Goal: Task Accomplishment & Management: Manage account settings

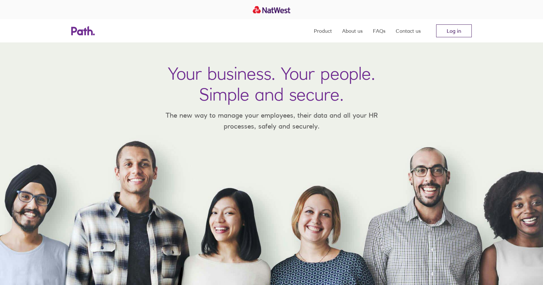
click at [457, 32] on link "Log in" at bounding box center [454, 30] width 36 height 13
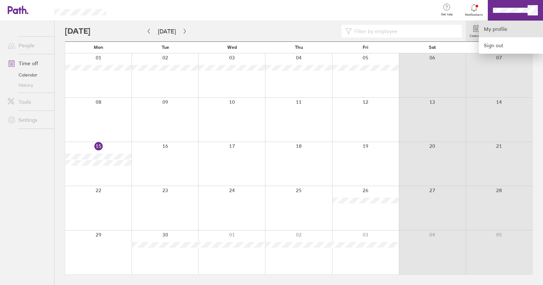
click at [494, 27] on link "My profile" at bounding box center [511, 29] width 64 height 16
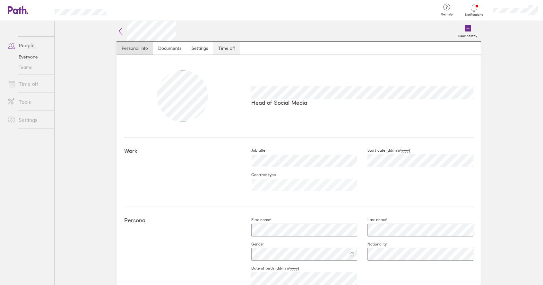
click at [223, 50] on link "Time off" at bounding box center [226, 48] width 27 height 13
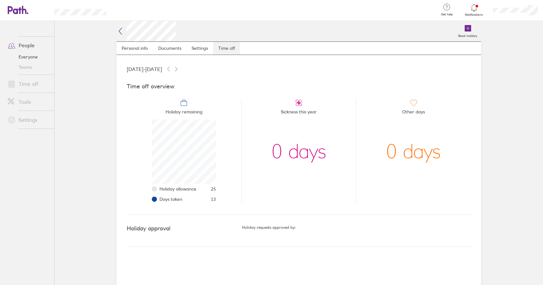
scroll to position [64, 64]
click at [22, 86] on link "Time off" at bounding box center [29, 83] width 52 height 13
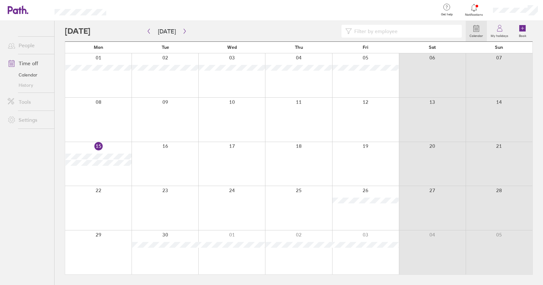
click at [185, 35] on button "button" at bounding box center [185, 31] width 8 height 11
click at [186, 31] on button "button" at bounding box center [185, 31] width 8 height 11
click at [523, 33] on label "Book" at bounding box center [522, 35] width 15 height 6
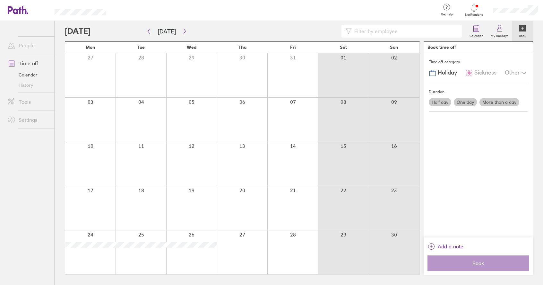
click at [496, 98] on label "More than a day" at bounding box center [499, 102] width 40 height 8
click at [0, 0] on input "More than a day" at bounding box center [0, 0] width 0 height 0
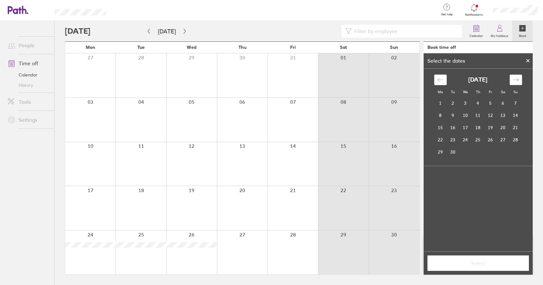
click at [512, 75] on div "Move forward to switch to the next month." at bounding box center [516, 79] width 13 height 11
click at [435, 131] on td "10" at bounding box center [440, 127] width 13 height 12
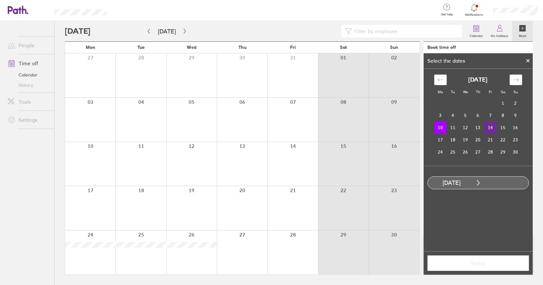
click at [493, 127] on td "14" at bounding box center [490, 127] width 13 height 12
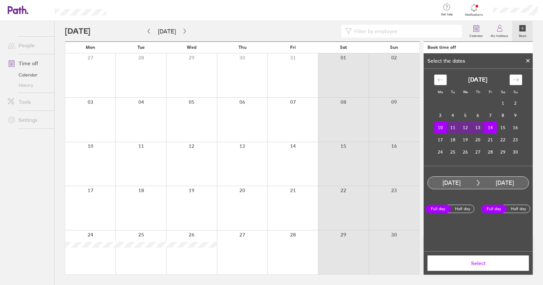
click at [478, 264] on span "Select" at bounding box center [478, 263] width 92 height 6
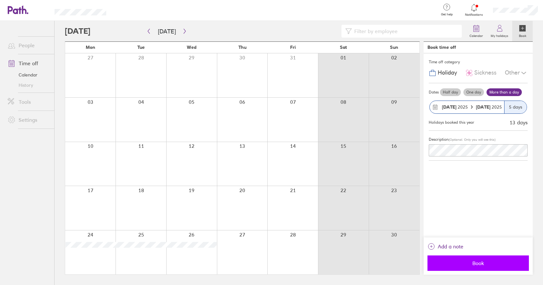
click at [467, 260] on button "Book" at bounding box center [478, 262] width 101 height 15
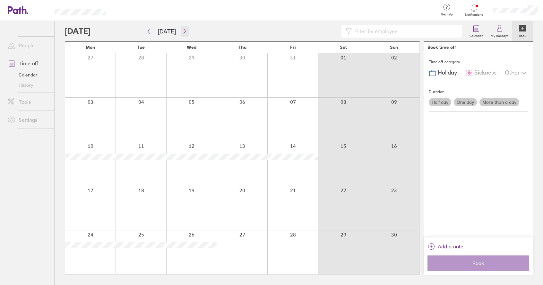
click at [182, 31] on icon "button" at bounding box center [184, 31] width 5 height 5
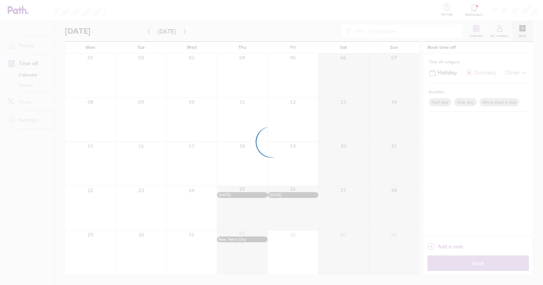
click at [182, 31] on div at bounding box center [271, 142] width 543 height 285
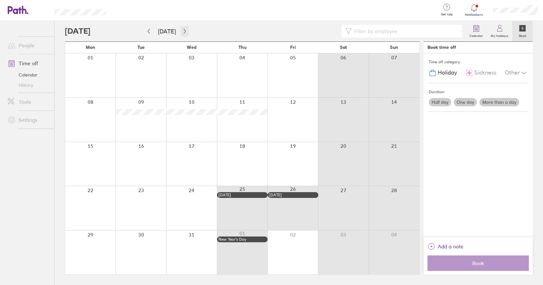
click at [183, 32] on icon "button" at bounding box center [184, 31] width 5 height 5
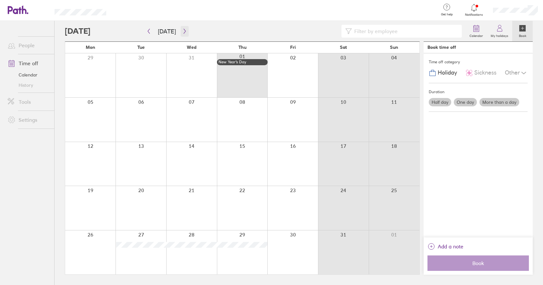
click at [182, 30] on icon "button" at bounding box center [184, 31] width 5 height 5
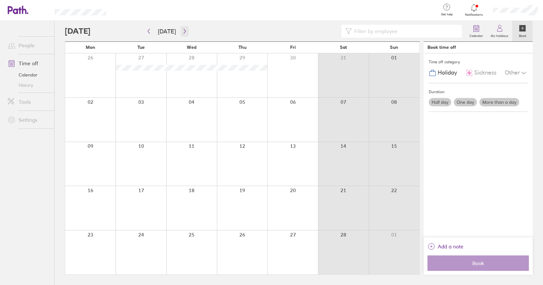
click at [182, 30] on icon "button" at bounding box center [184, 31] width 5 height 5
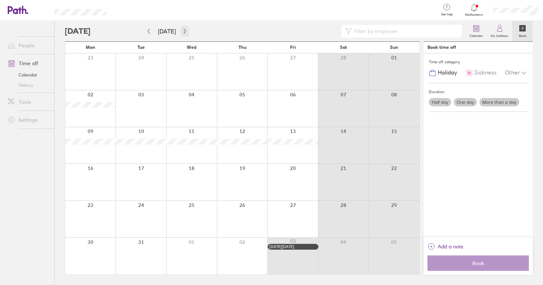
click at [182, 30] on icon "button" at bounding box center [184, 31] width 5 height 5
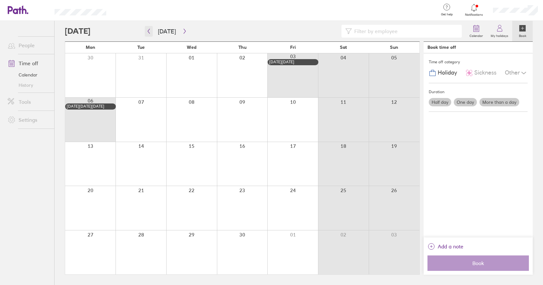
click at [152, 34] on button "button" at bounding box center [149, 31] width 8 height 11
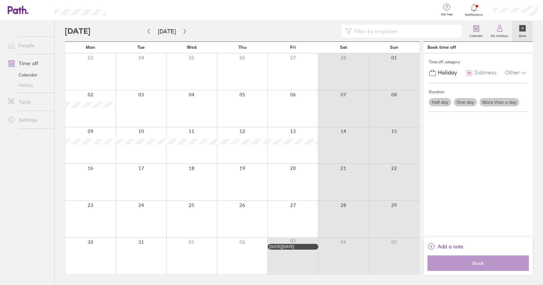
click at [506, 101] on label "More than a day" at bounding box center [499, 102] width 40 height 8
click at [0, 0] on input "More than a day" at bounding box center [0, 0] width 0 height 0
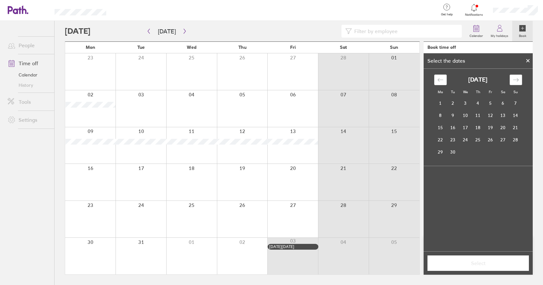
click at [516, 80] on icon "Move forward to switch to the next month." at bounding box center [515, 79] width 5 height 3
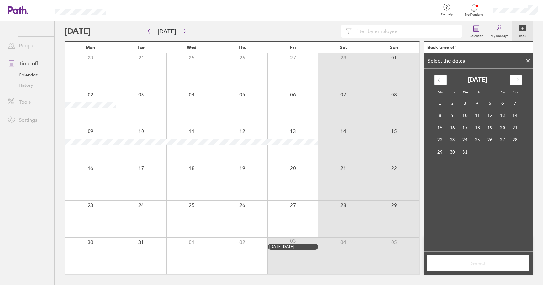
click at [516, 80] on icon "Move forward to switch to the next month." at bounding box center [515, 79] width 5 height 3
click at [438, 162] on td "30" at bounding box center [440, 164] width 13 height 12
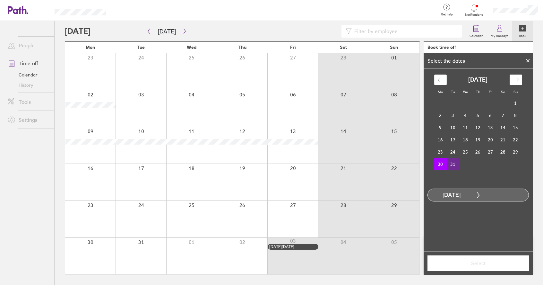
click at [450, 163] on td "31" at bounding box center [453, 164] width 13 height 12
click at [485, 260] on span "Select" at bounding box center [478, 263] width 92 height 6
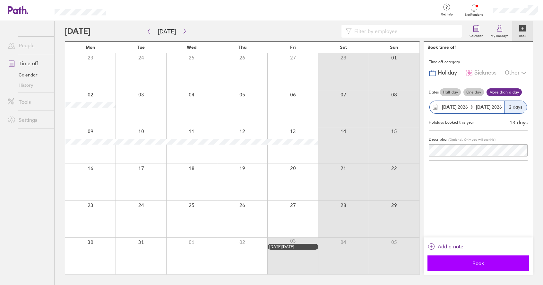
click at [470, 264] on span "Book" at bounding box center [478, 263] width 92 height 6
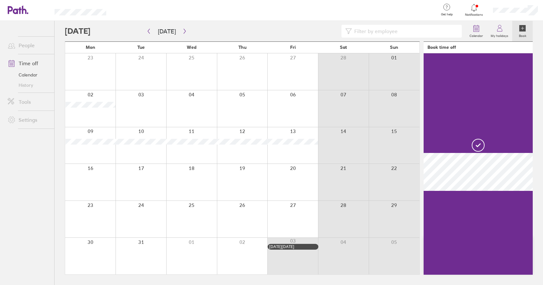
click at [144, 31] on div at bounding box center [265, 31] width 401 height 13
click at [146, 31] on icon "button" at bounding box center [148, 31] width 5 height 5
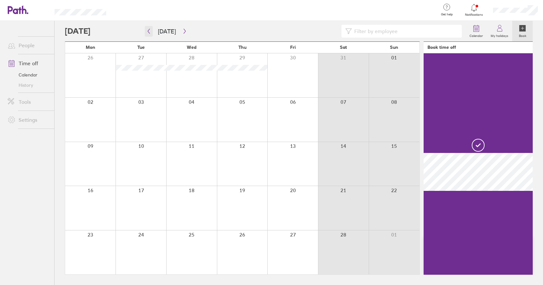
click at [150, 32] on icon "button" at bounding box center [148, 31] width 5 height 5
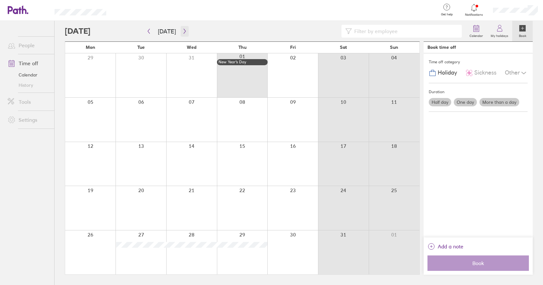
click at [184, 34] on button "button" at bounding box center [185, 31] width 8 height 11
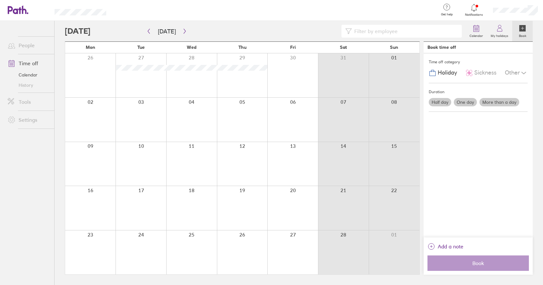
click at [499, 102] on label "More than a day" at bounding box center [499, 102] width 40 height 8
click at [0, 0] on input "More than a day" at bounding box center [0, 0] width 0 height 0
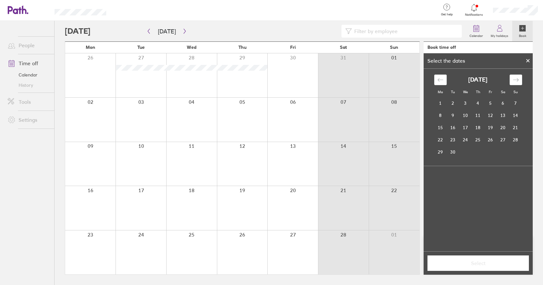
click at [511, 86] on div "[DATE] 1 2 3 4 5 6 7 8 9 10 11 12 13 14 15 16 17 18 19 20 21 22 23 24 25 26 27 …" at bounding box center [478, 115] width 96 height 83
click at [515, 79] on icon "Move forward to switch to the next month." at bounding box center [516, 80] width 6 height 6
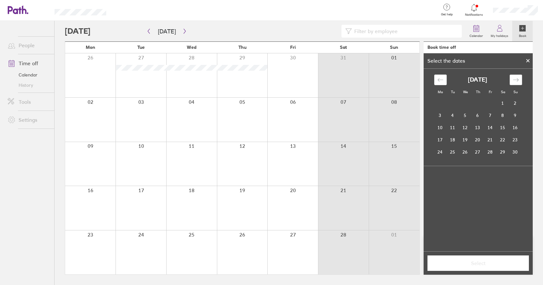
click at [515, 79] on icon "Move forward to switch to the next month." at bounding box center [516, 80] width 6 height 6
click at [439, 149] on td "23" at bounding box center [440, 152] width 13 height 12
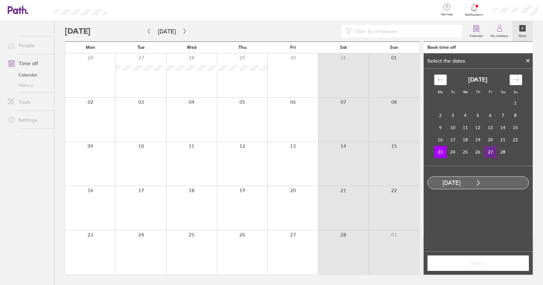
click at [491, 153] on td "27" at bounding box center [490, 152] width 13 height 12
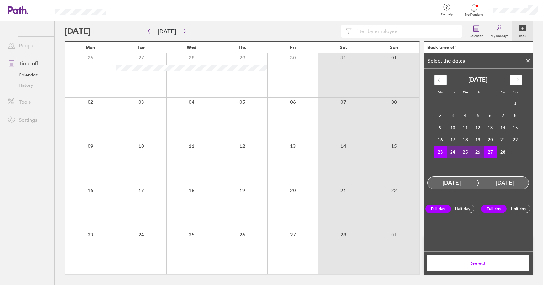
click at [489, 260] on span "Select" at bounding box center [478, 263] width 92 height 6
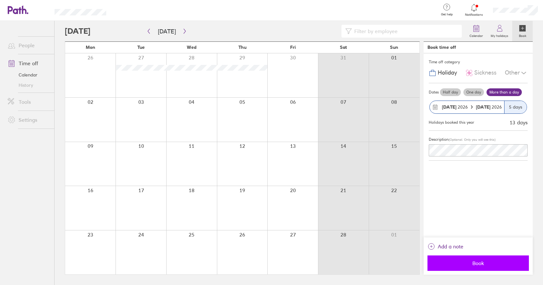
click at [472, 262] on span "Book" at bounding box center [478, 263] width 92 height 6
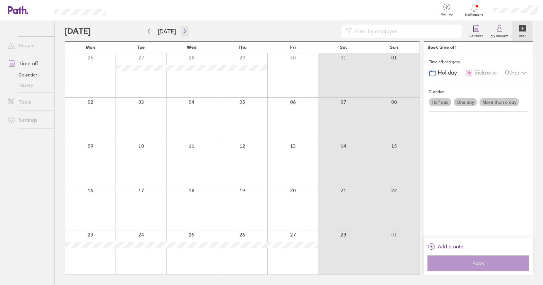
click at [181, 35] on button "button" at bounding box center [185, 31] width 8 height 11
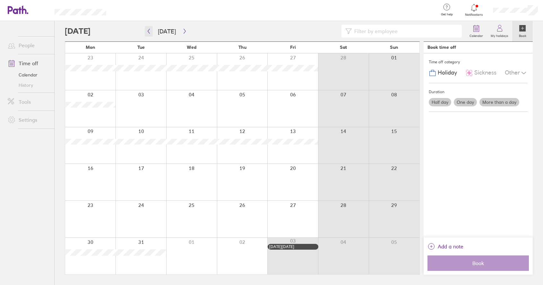
click at [151, 31] on icon "button" at bounding box center [148, 31] width 5 height 5
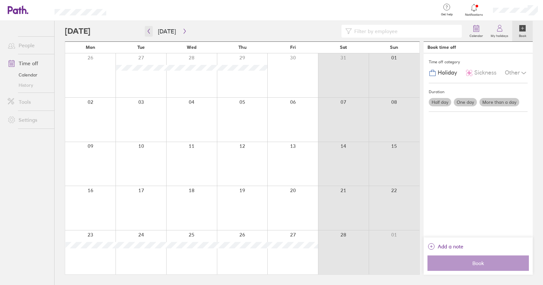
click at [150, 31] on icon "button" at bounding box center [148, 31] width 5 height 5
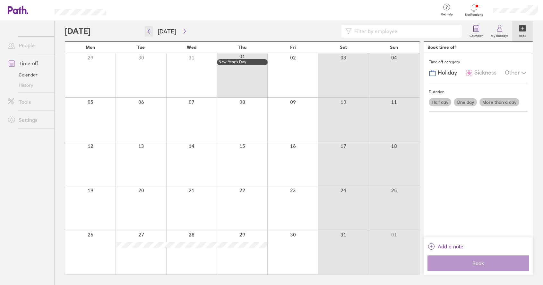
click at [150, 31] on icon "button" at bounding box center [148, 31] width 5 height 5
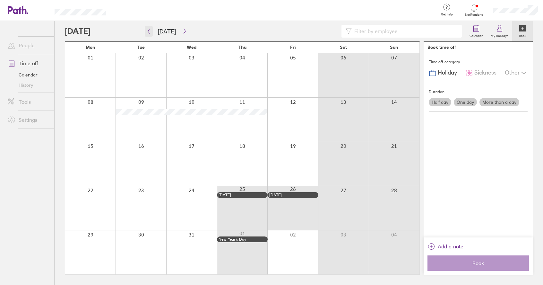
click at [151, 32] on icon "button" at bounding box center [148, 31] width 5 height 5
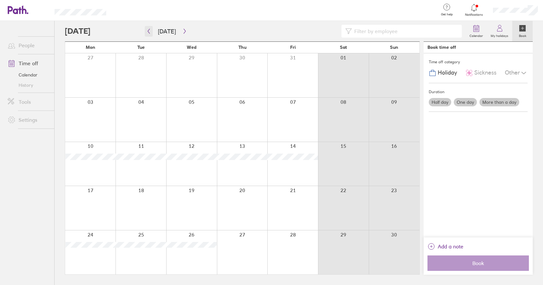
click at [151, 32] on icon "button" at bounding box center [148, 31] width 5 height 5
click at [185, 29] on icon "button" at bounding box center [184, 31] width 5 height 5
click at [183, 31] on icon "button" at bounding box center [184, 31] width 5 height 5
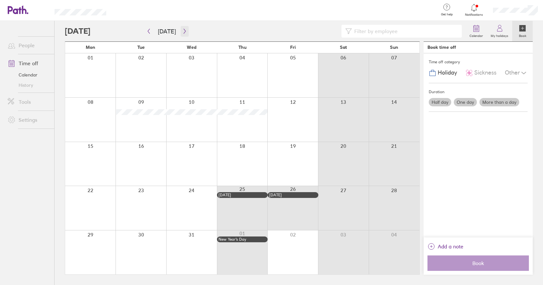
click at [184, 30] on icon "button" at bounding box center [185, 31] width 2 height 5
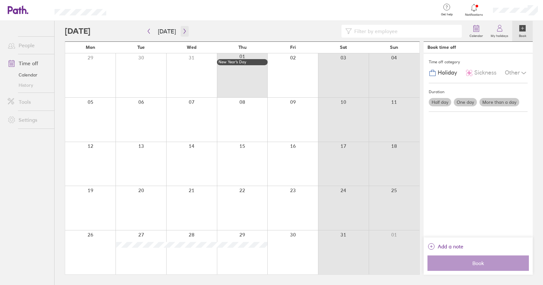
click at [184, 30] on icon "button" at bounding box center [185, 31] width 2 height 5
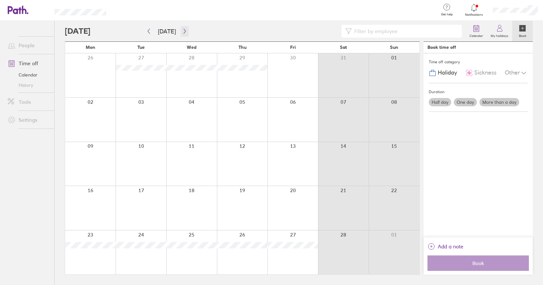
click at [184, 30] on icon "button" at bounding box center [185, 31] width 2 height 5
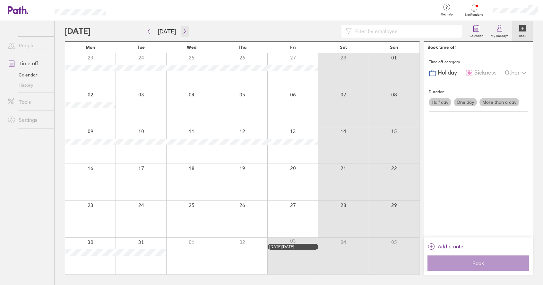
click at [182, 30] on icon "button" at bounding box center [184, 31] width 5 height 5
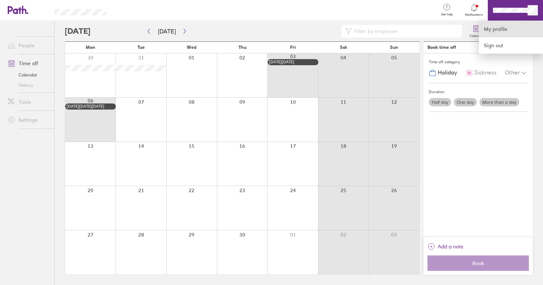
click at [515, 29] on link "My profile" at bounding box center [511, 29] width 64 height 16
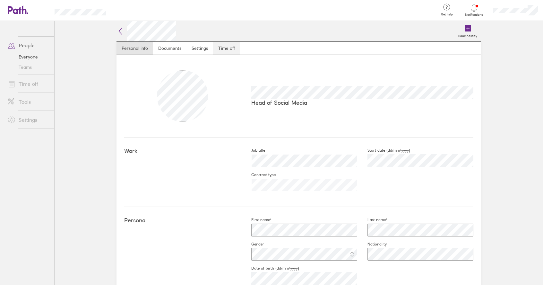
click at [226, 47] on link "Time off" at bounding box center [226, 48] width 27 height 13
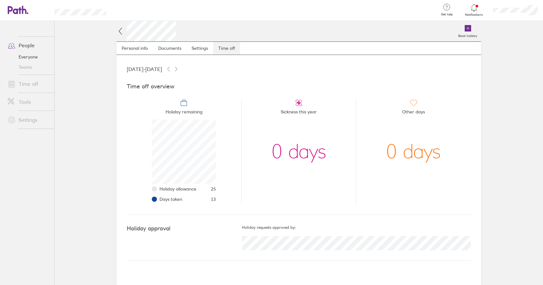
scroll to position [64, 64]
